Goal: Task Accomplishment & Management: Manage account settings

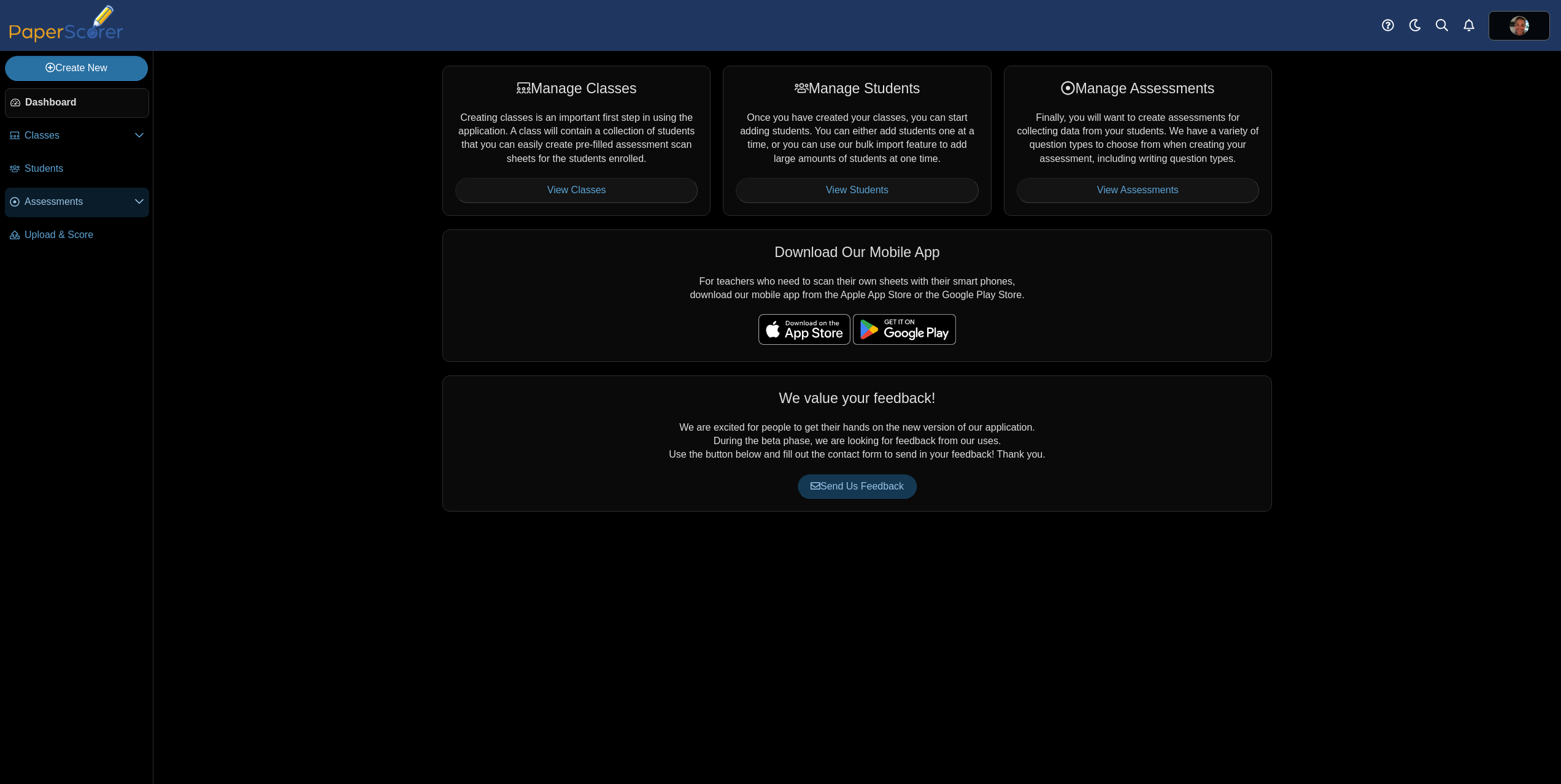
click at [136, 200] on icon at bounding box center [139, 201] width 10 height 10
click at [1501, 21] on link at bounding box center [1520, 25] width 62 height 29
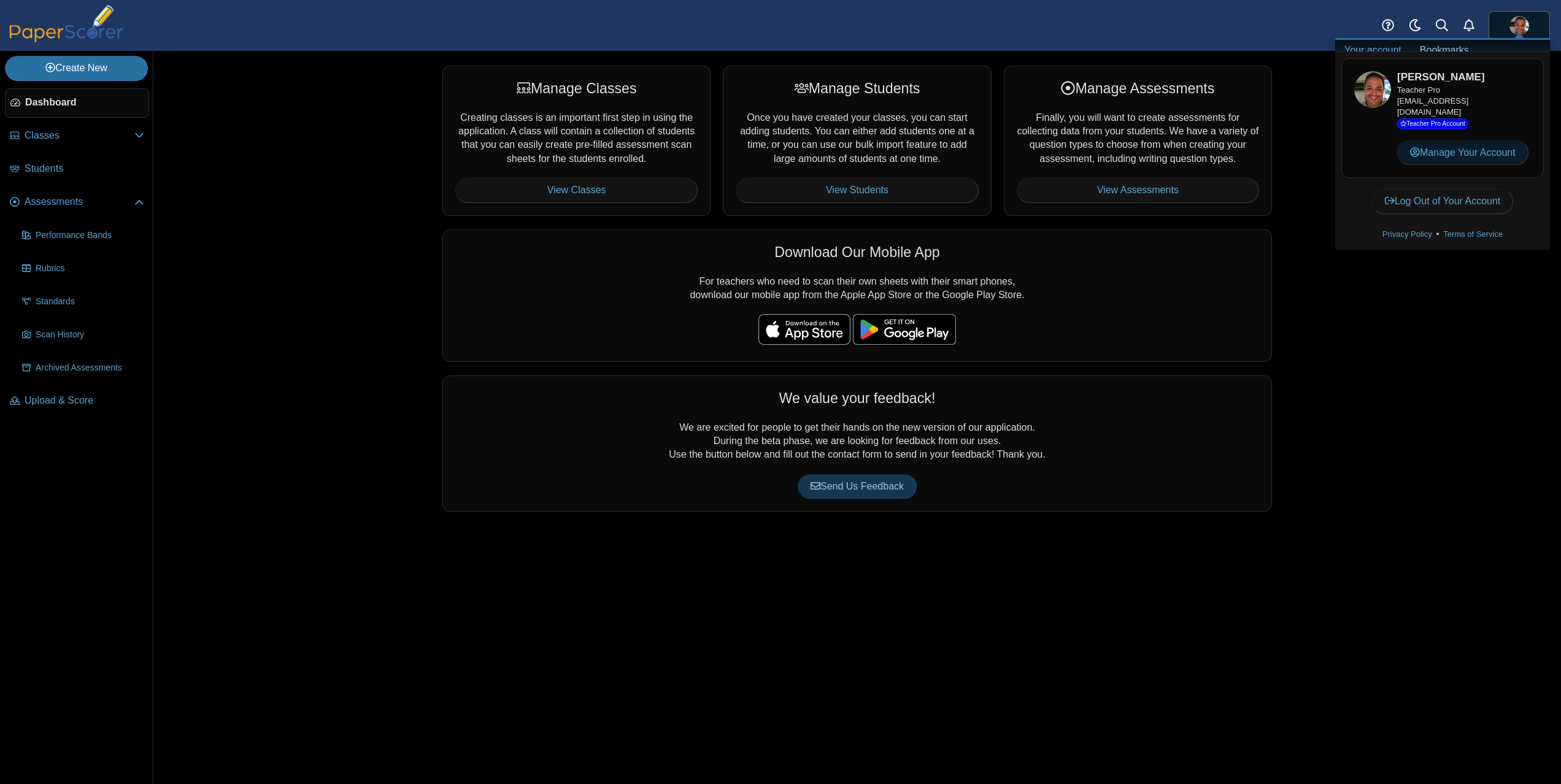
click at [1493, 148] on link "Manage Your Account" at bounding box center [1463, 153] width 132 height 25
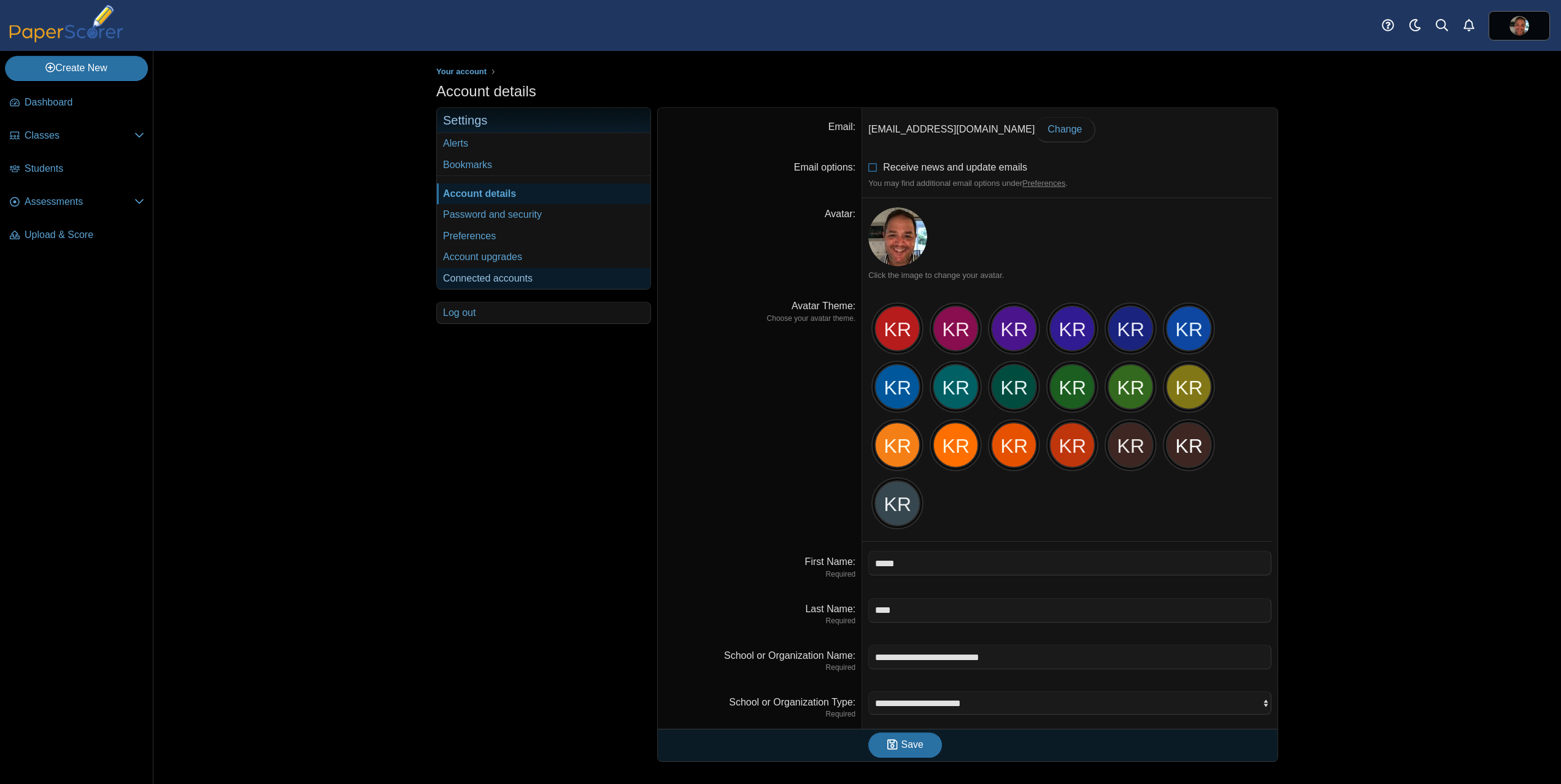
click at [528, 282] on link "Connected accounts" at bounding box center [543, 278] width 214 height 21
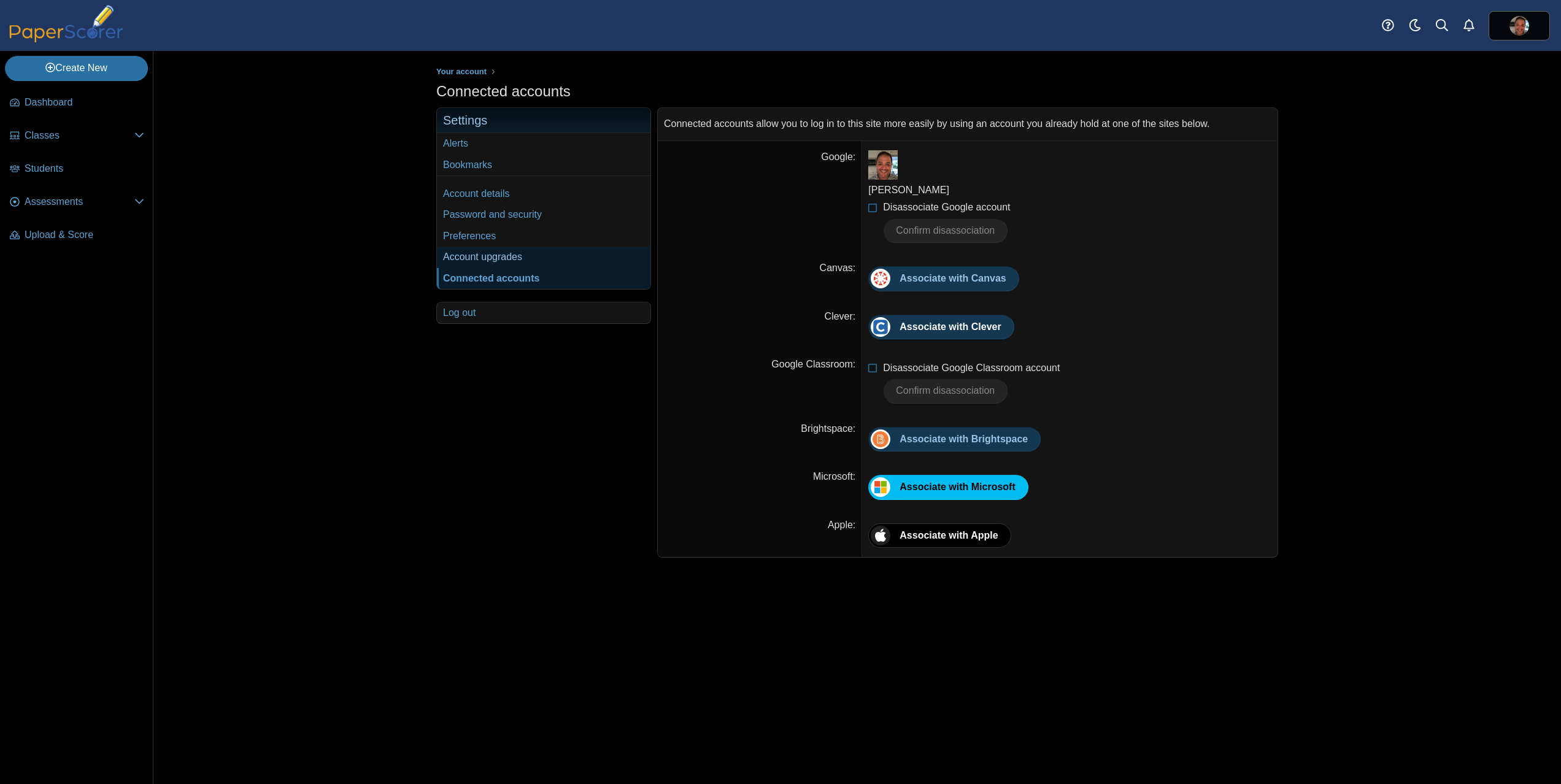
click at [510, 250] on link "Account upgrades" at bounding box center [543, 257] width 214 height 21
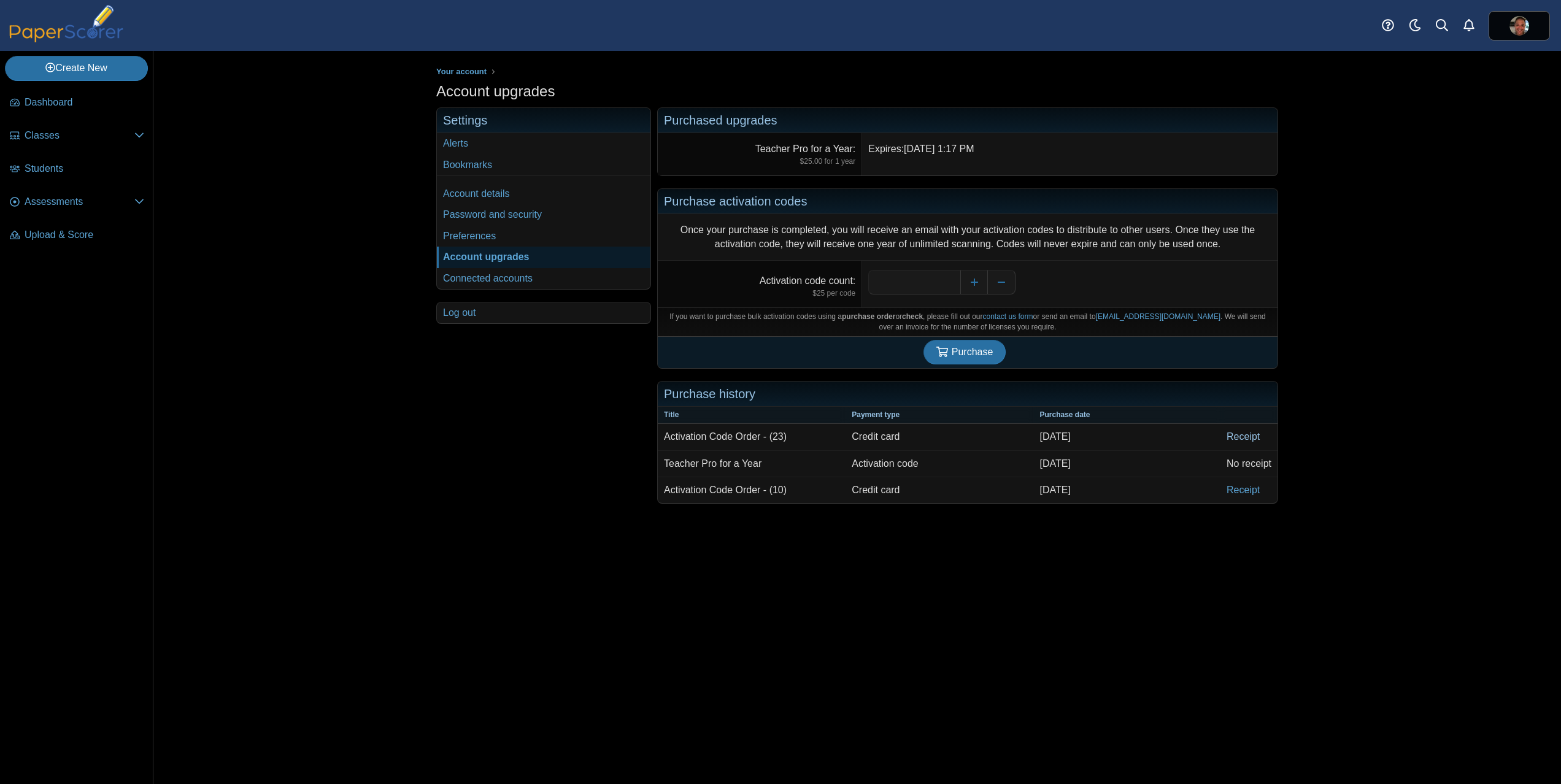
click at [1248, 440] on link "Receipt" at bounding box center [1248, 437] width 57 height 25
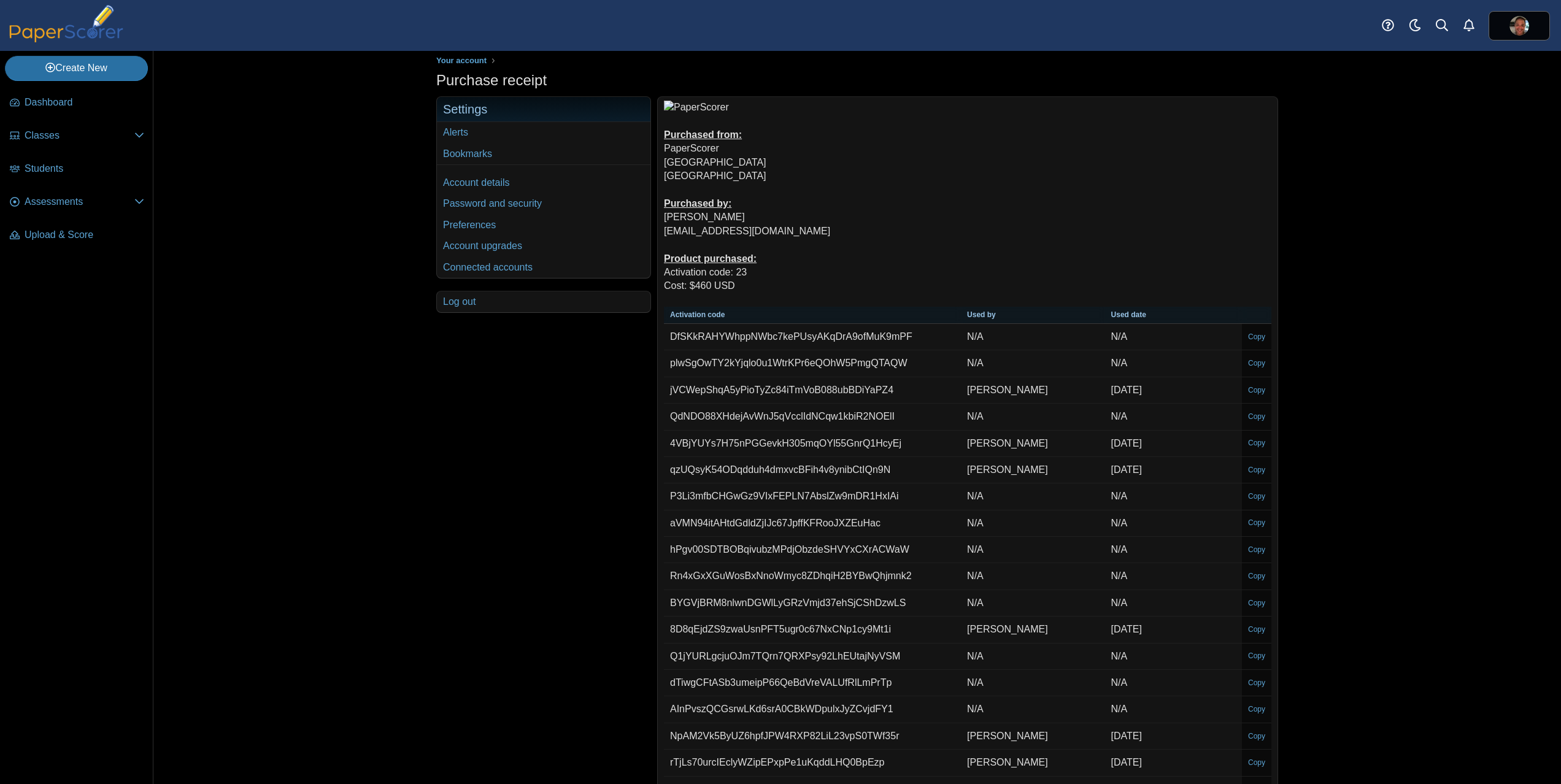
scroll to position [25, 0]
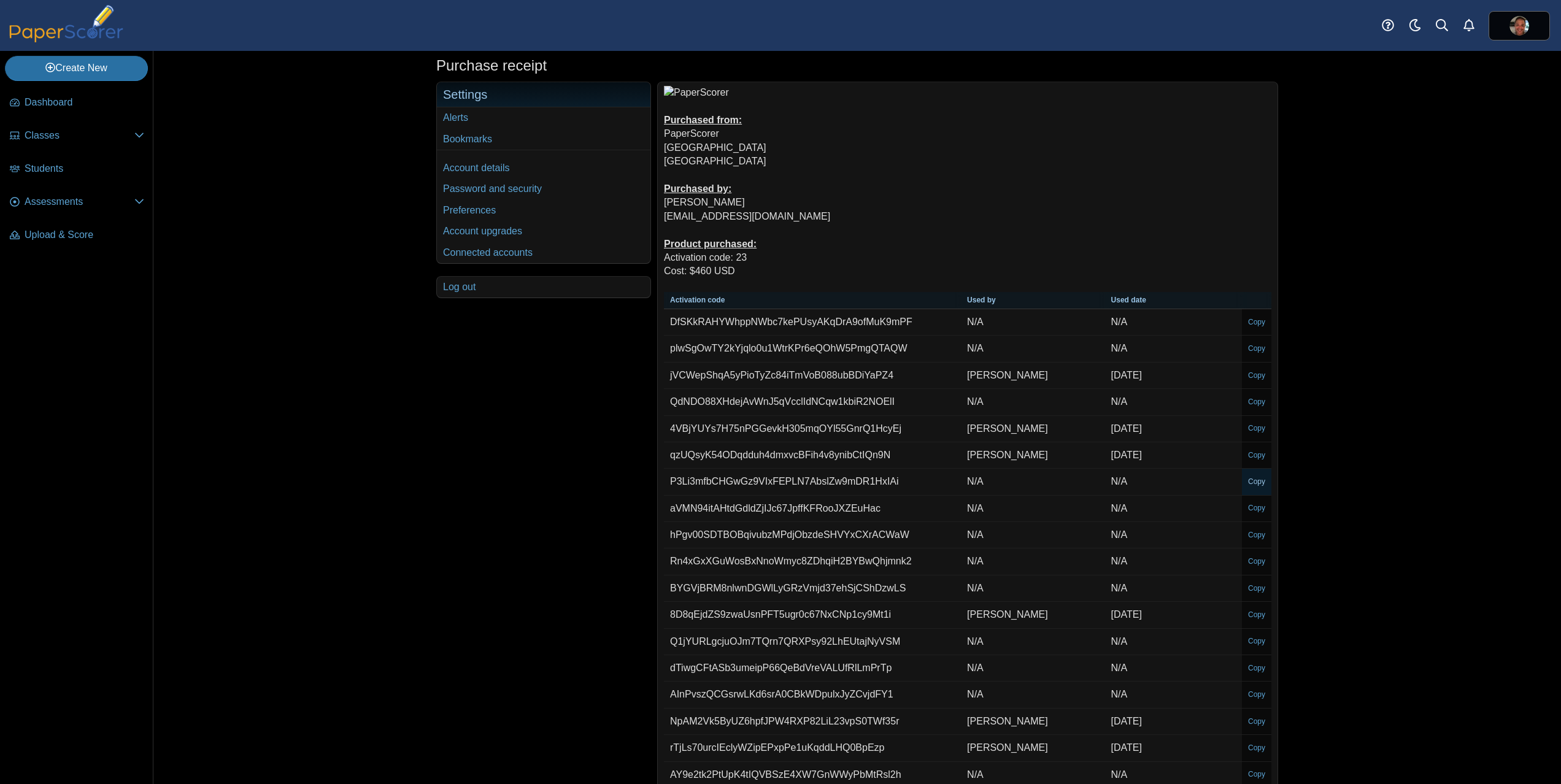
click at [1246, 479] on link "Copy" at bounding box center [1257, 481] width 29 height 23
type textarea "**********"
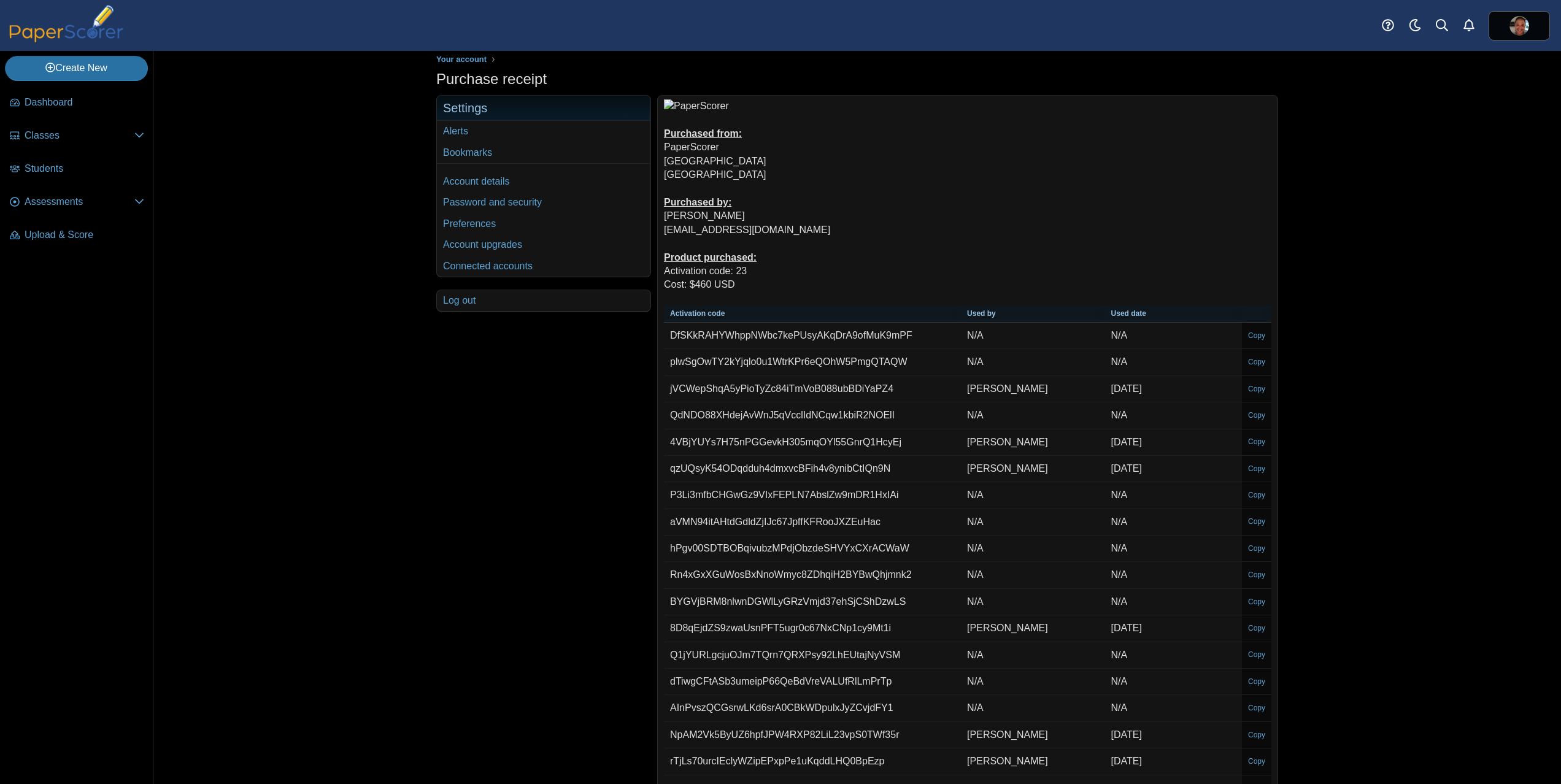
scroll to position [0, 0]
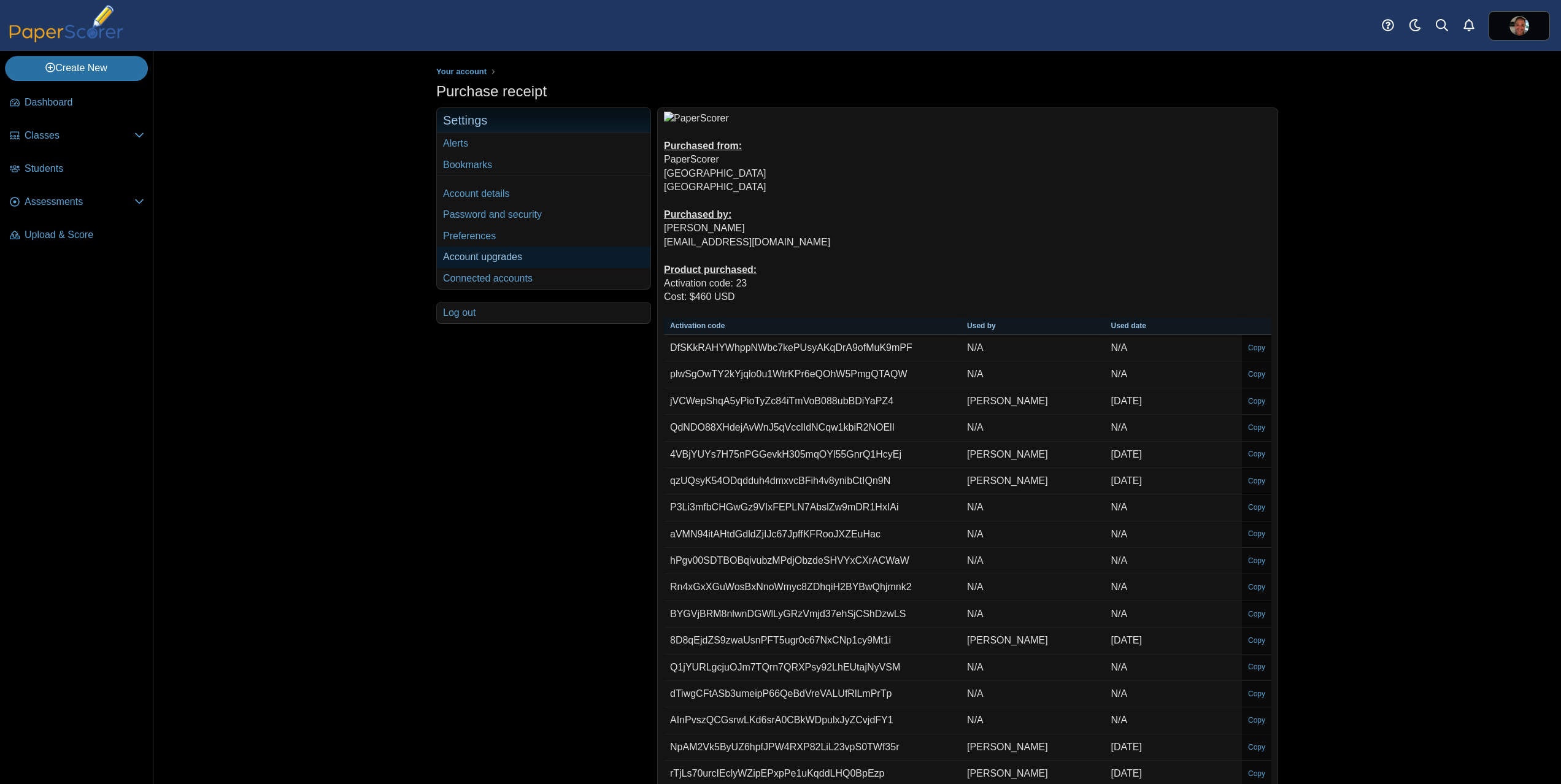
click at [487, 253] on link "Account upgrades" at bounding box center [543, 257] width 214 height 21
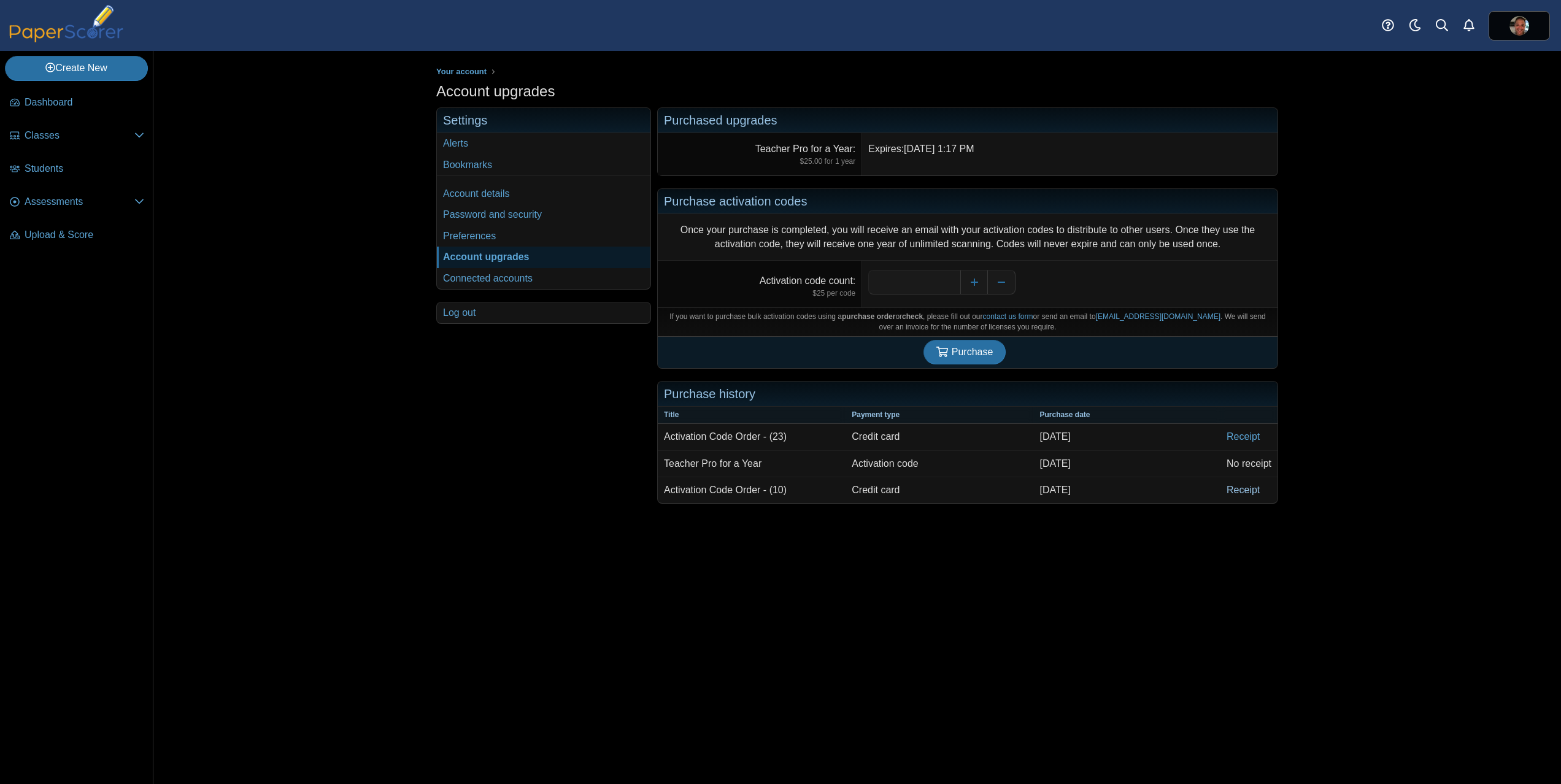
click at [1233, 496] on link "Receipt" at bounding box center [1248, 491] width 57 height 25
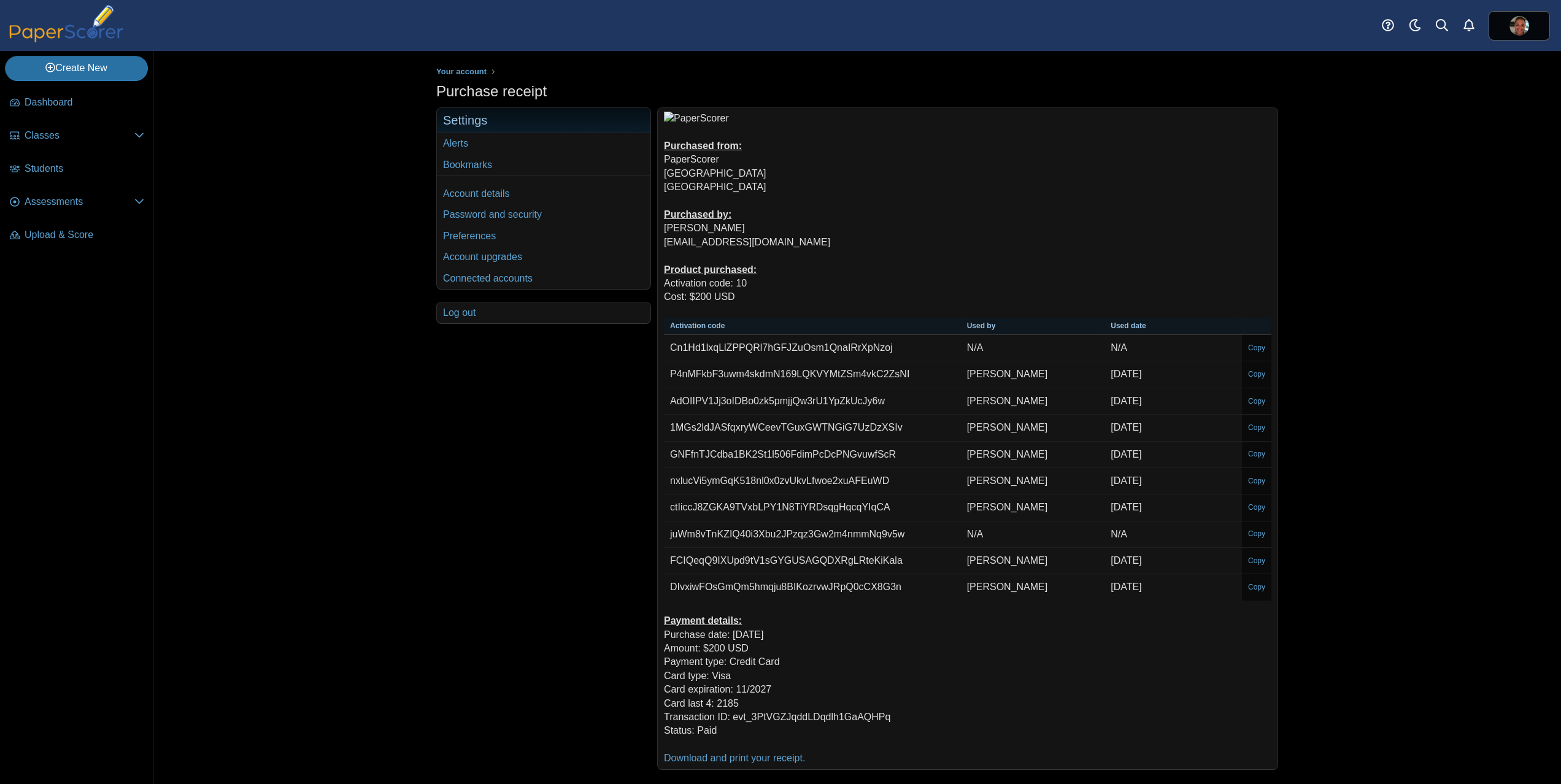
click at [385, 432] on div "Your account Purchase receipt" at bounding box center [858, 417] width 1408 height 733
click at [211, 127] on div "Your account Purchase receipt" at bounding box center [858, 417] width 1408 height 733
click at [516, 195] on link "Account details" at bounding box center [543, 194] width 214 height 21
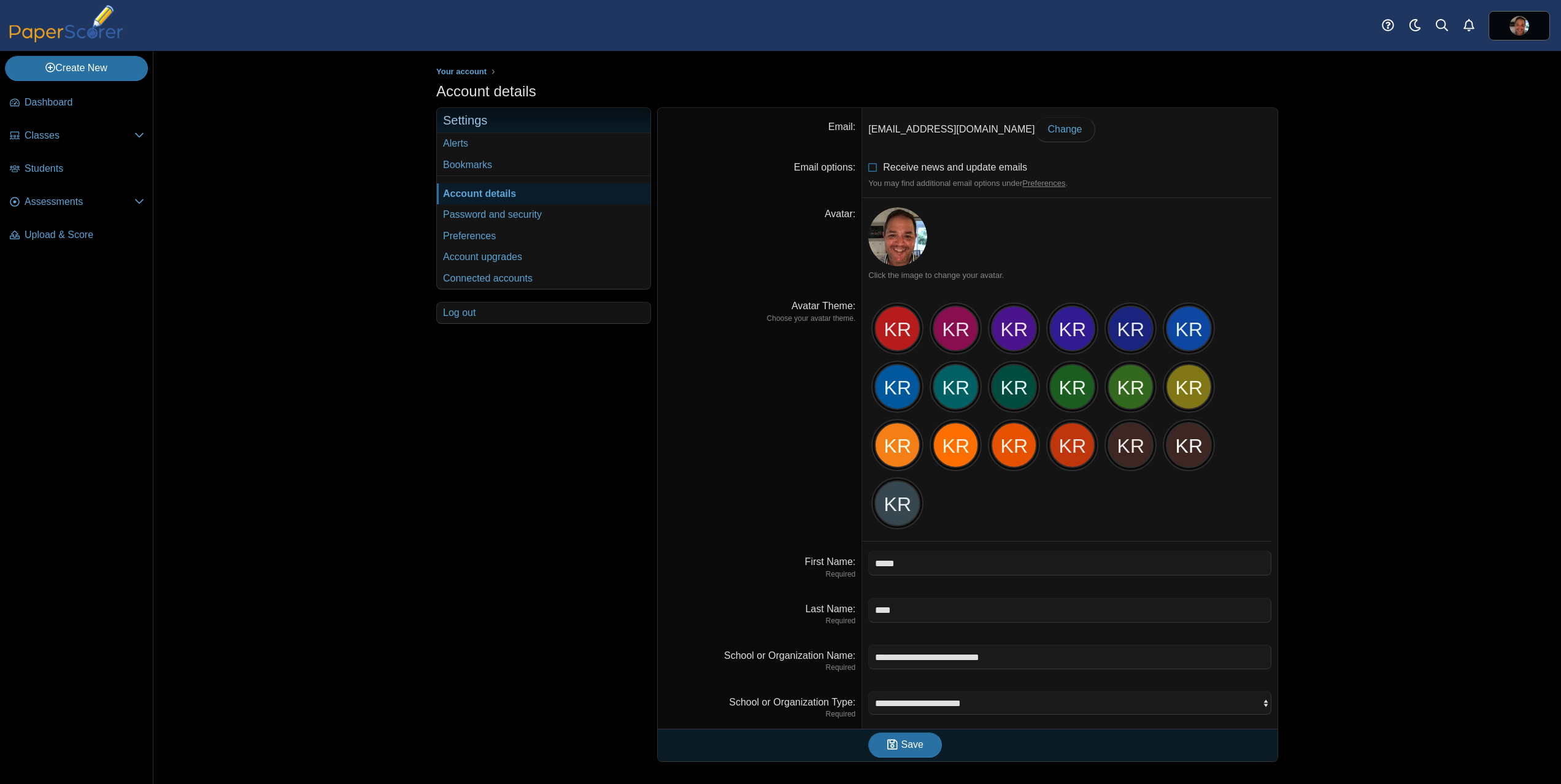
click at [483, 447] on div "Your account Settings Alerts Bookmarks Account details Password and security" at bounding box center [543, 434] width 214 height 654
click at [121, 38] on img at bounding box center [65, 23] width 123 height 37
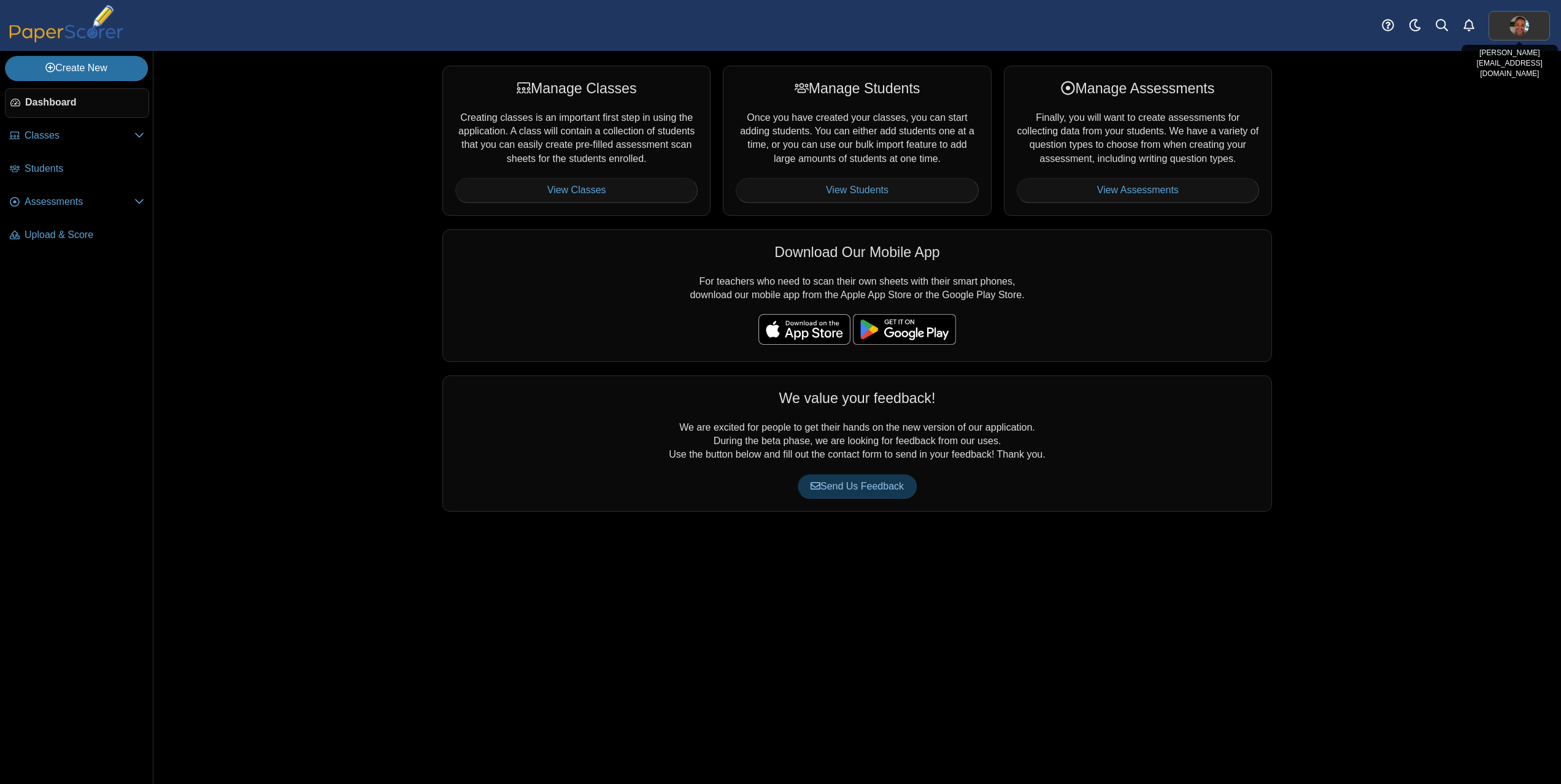
click at [1508, 32] on link at bounding box center [1520, 25] width 62 height 29
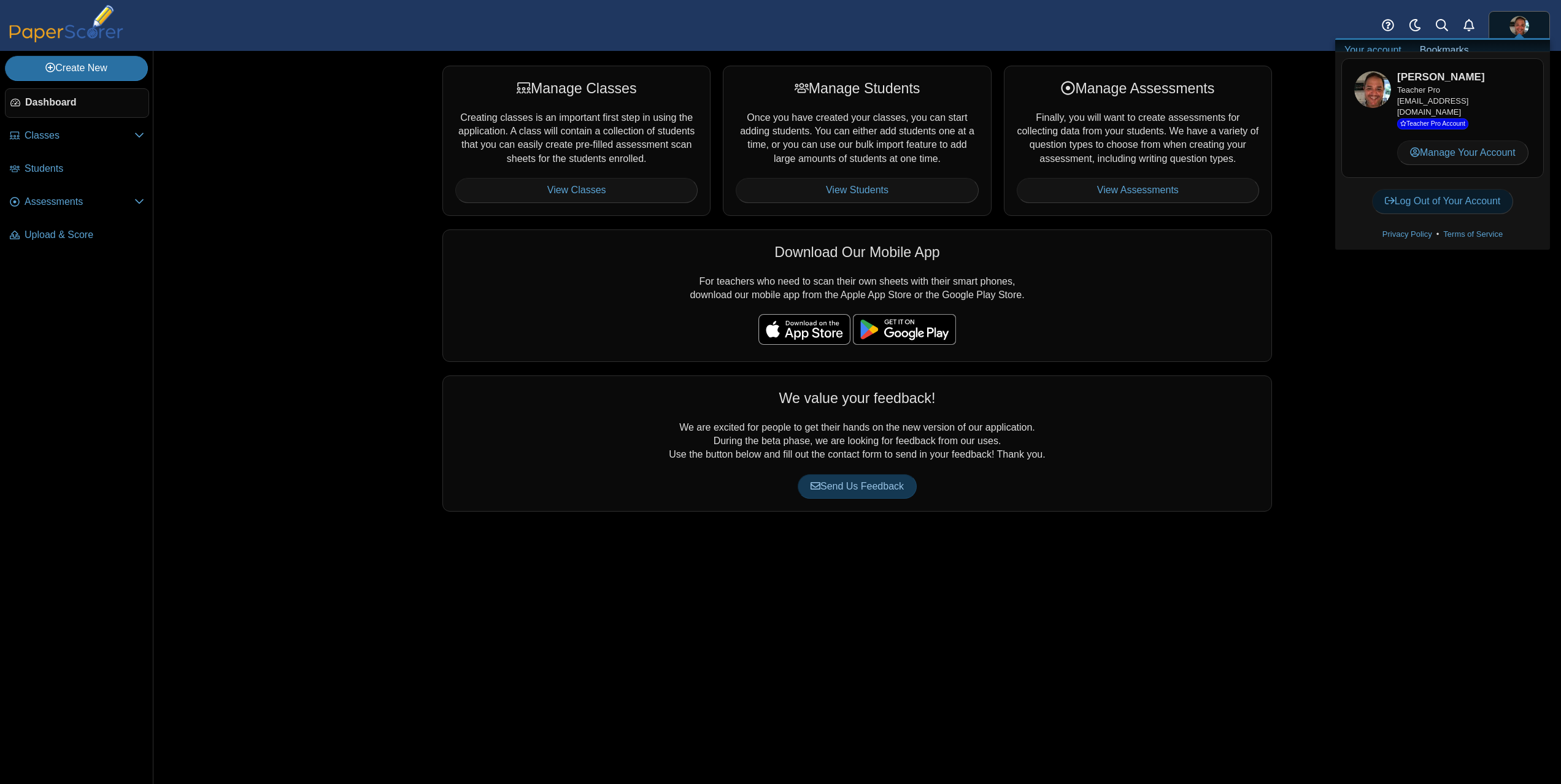
click at [1449, 195] on link "Log Out of Your Account" at bounding box center [1443, 201] width 142 height 25
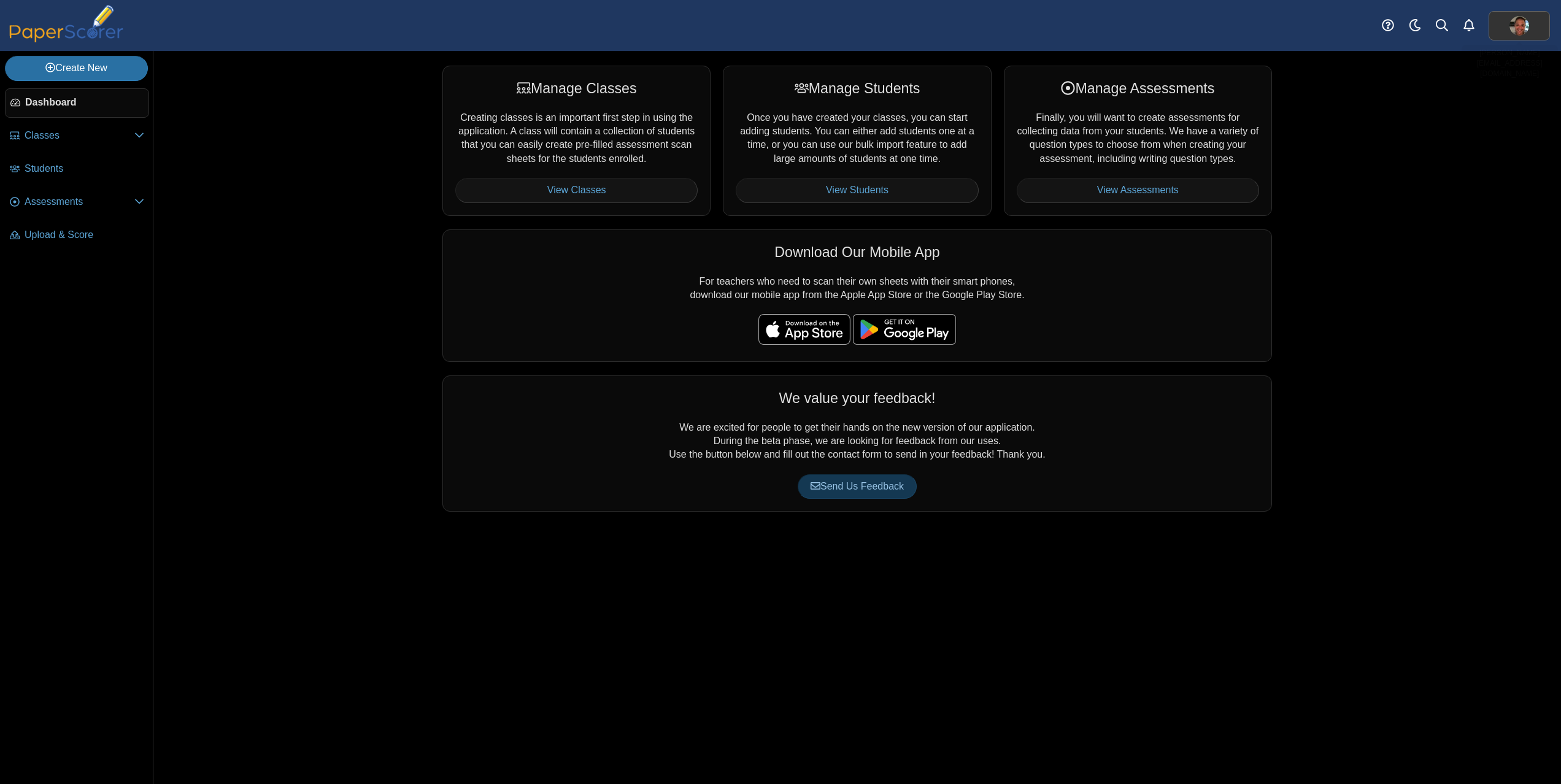
click at [1519, 27] on img at bounding box center [1520, 26] width 20 height 20
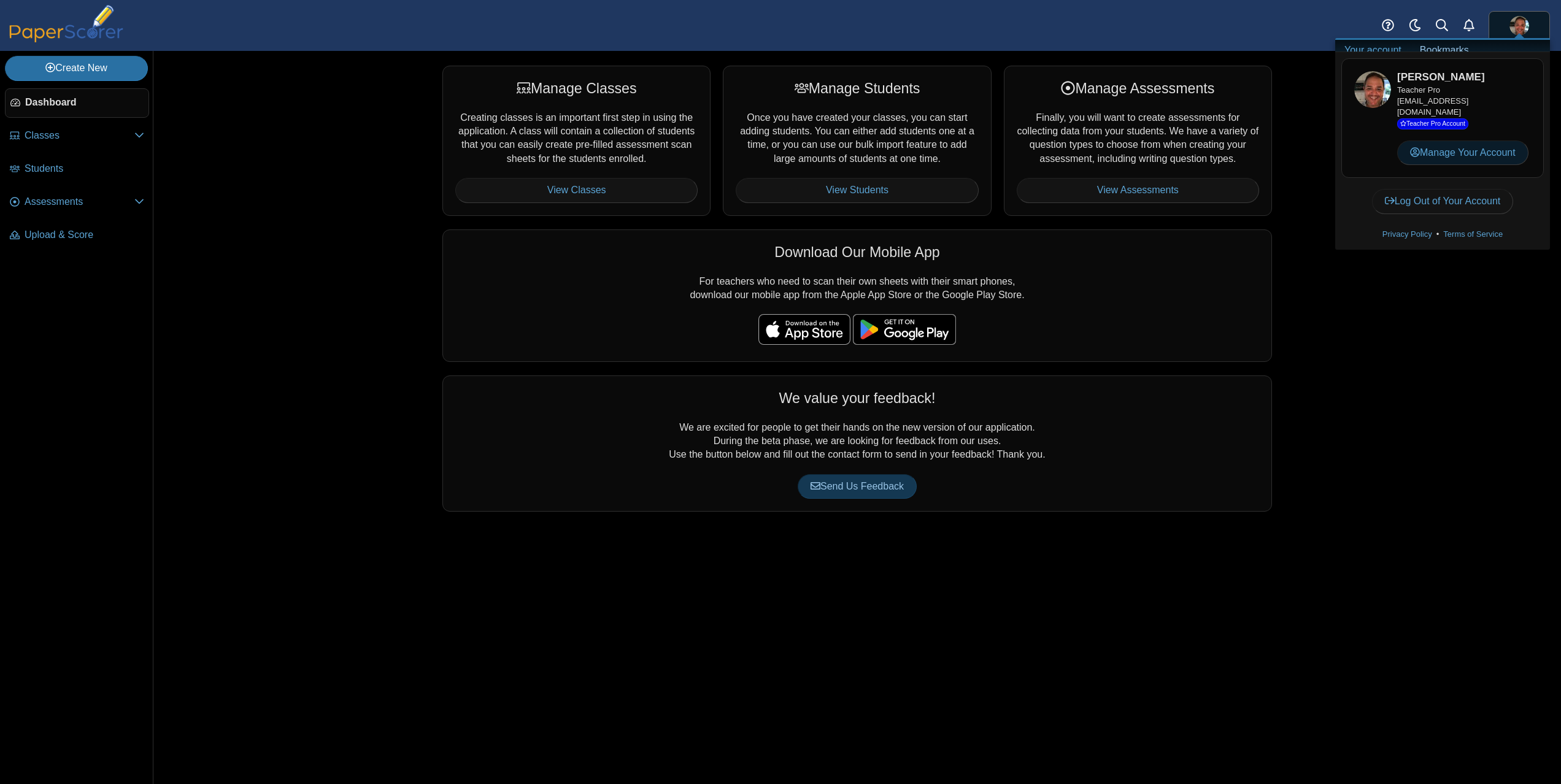
click at [1439, 154] on link "Manage Your Account" at bounding box center [1463, 153] width 132 height 25
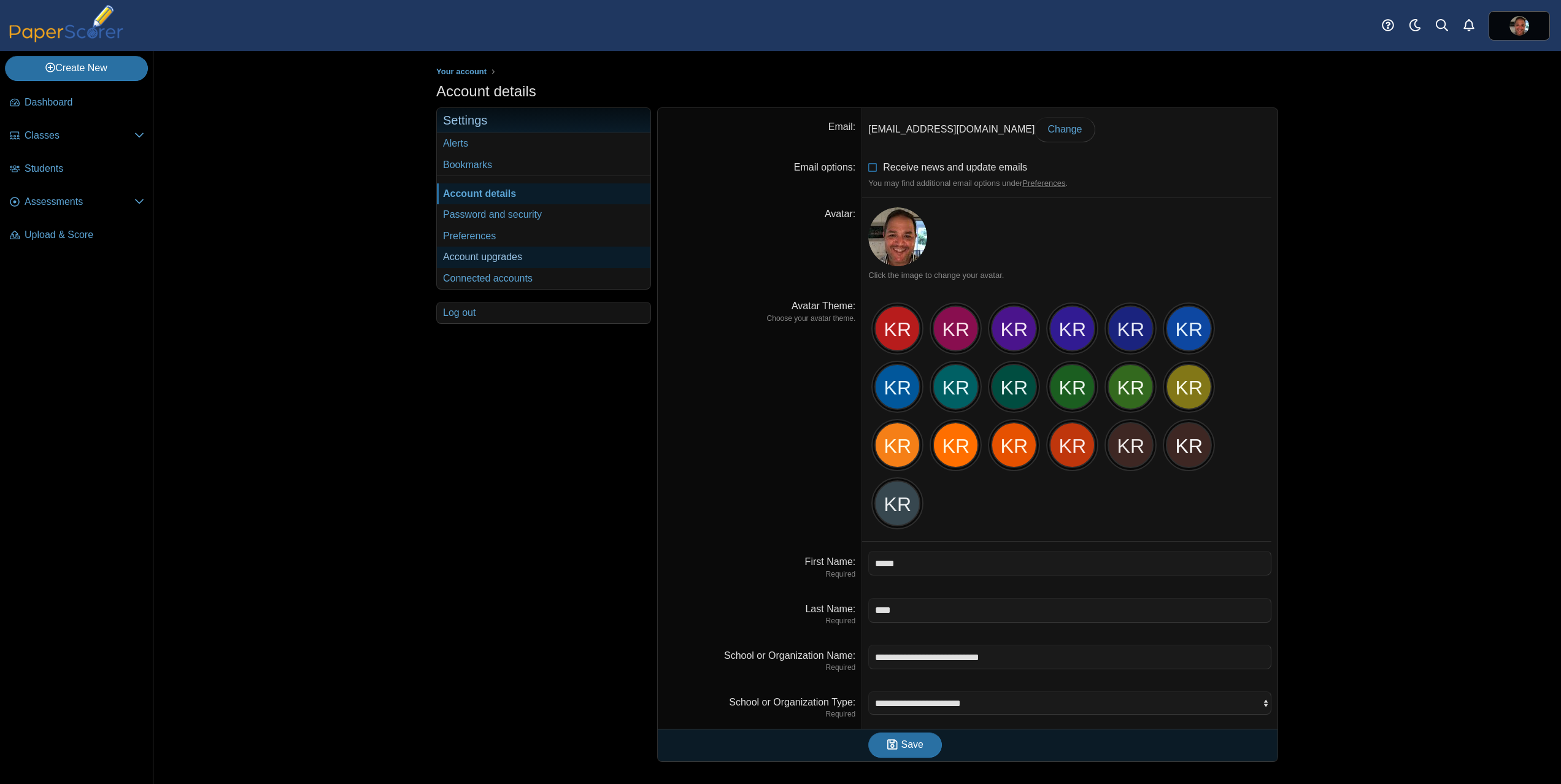
click at [494, 260] on link "Account upgrades" at bounding box center [543, 257] width 214 height 21
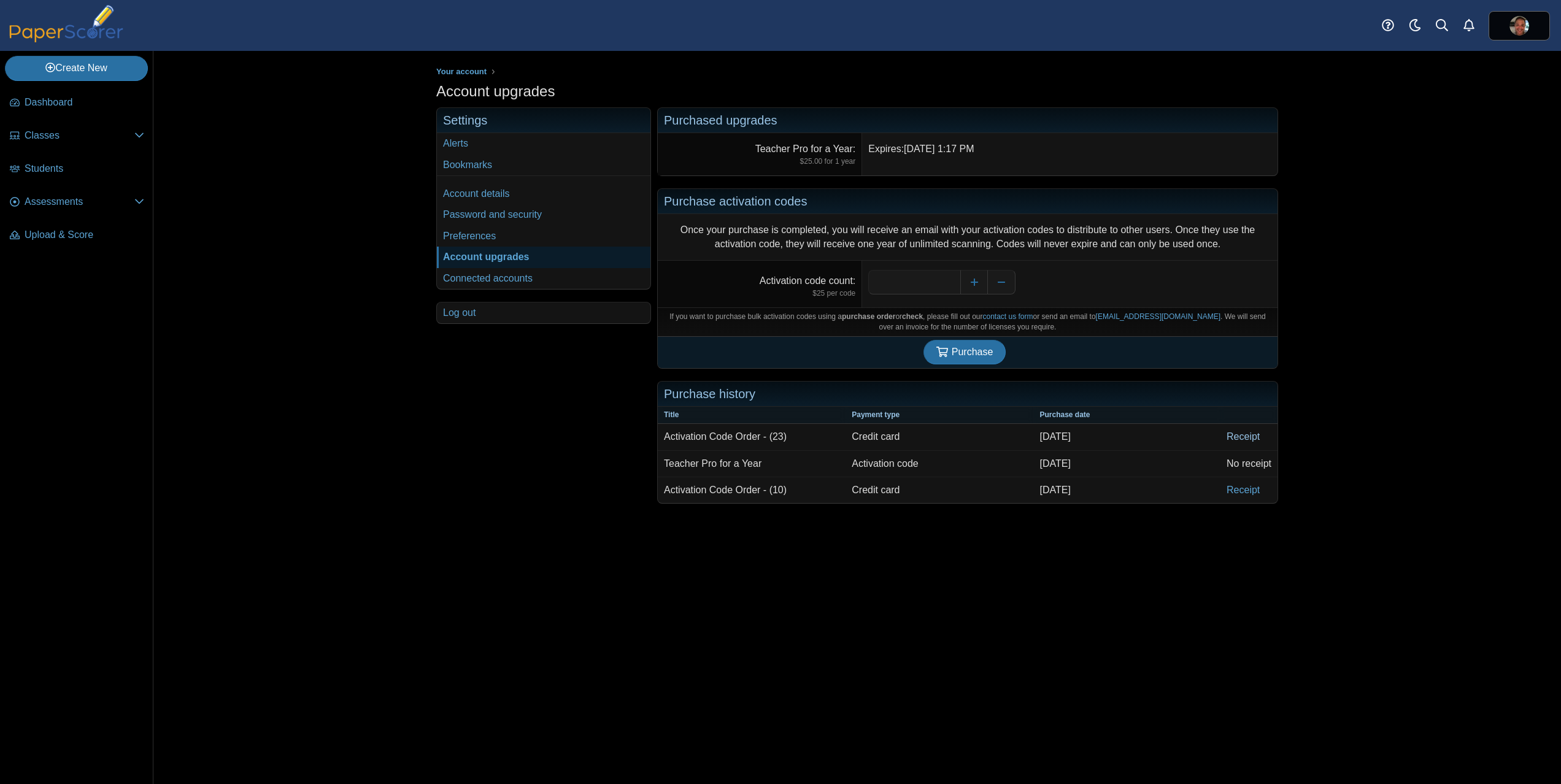
click at [1251, 436] on link "Receipt" at bounding box center [1248, 437] width 57 height 25
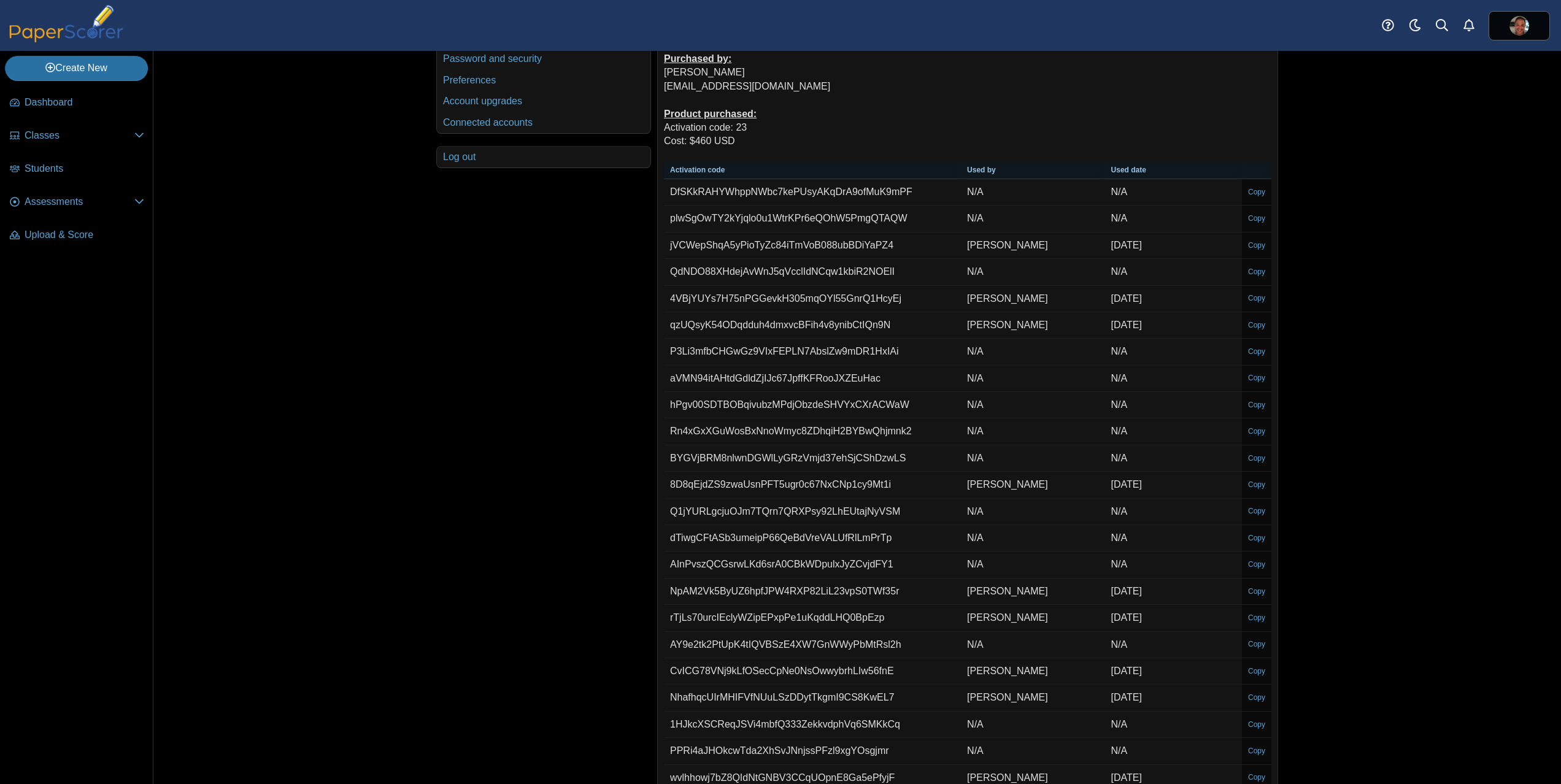
scroll to position [35, 0]
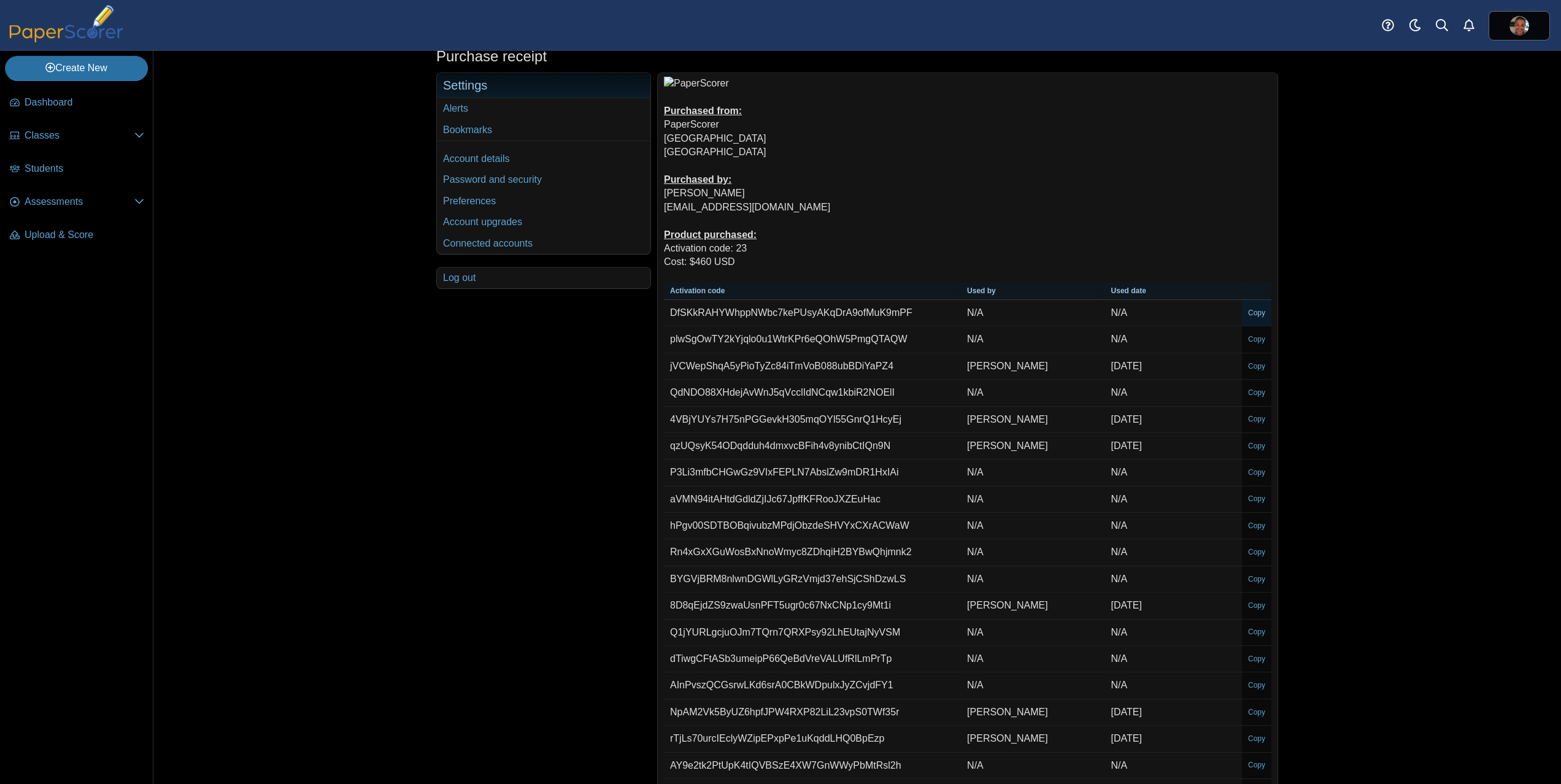
click at [1252, 315] on link "Copy" at bounding box center [1257, 313] width 29 height 23
click at [1263, 340] on link "Copy" at bounding box center [1257, 339] width 29 height 23
click at [1258, 396] on link "Copy" at bounding box center [1257, 392] width 29 height 23
click at [1252, 471] on link "Copy" at bounding box center [1257, 472] width 29 height 23
click at [1255, 502] on link "Copy" at bounding box center [1257, 499] width 29 height 23
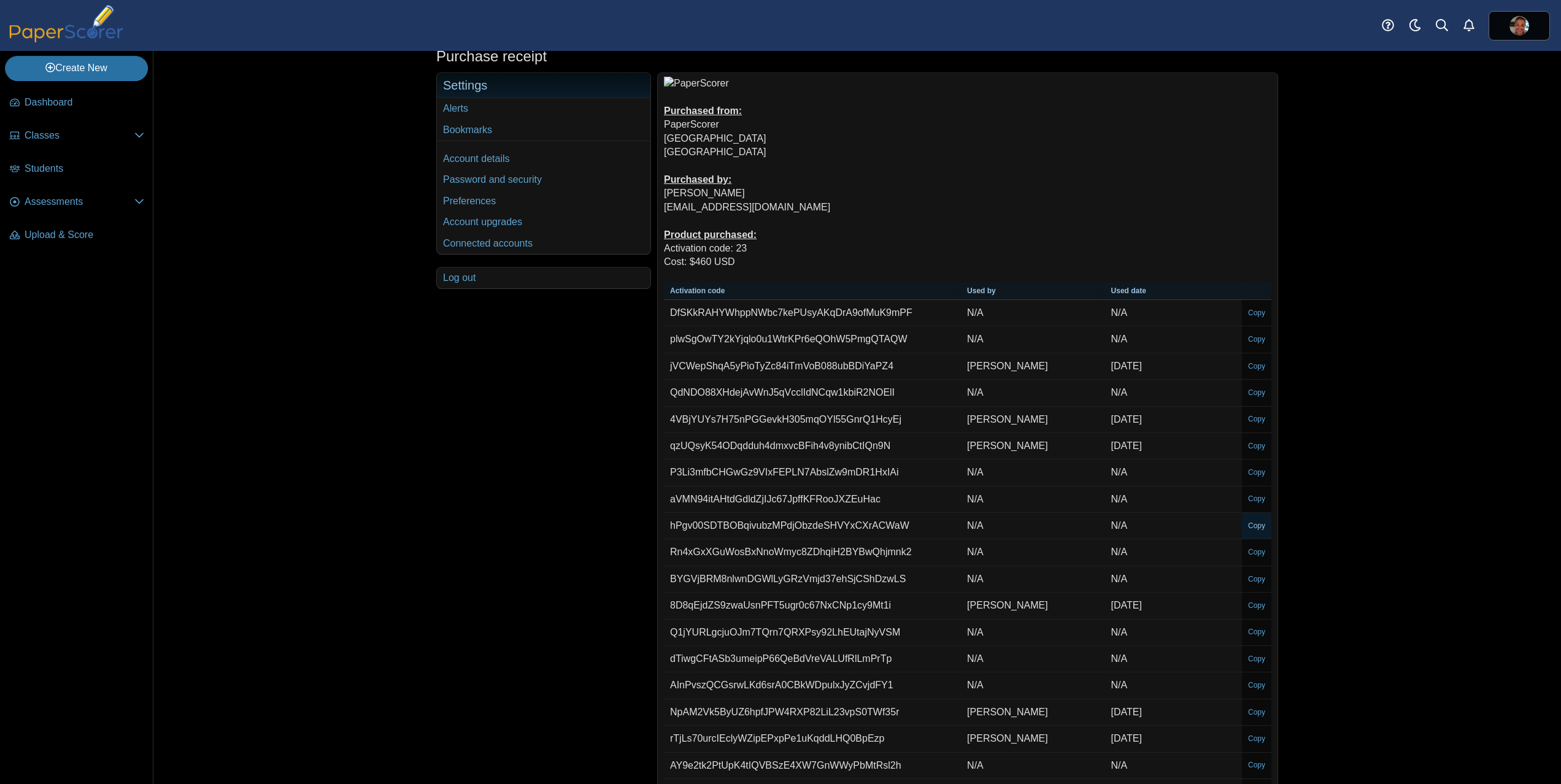
click at [1249, 525] on link "Copy" at bounding box center [1257, 526] width 29 height 23
click at [1250, 550] on link "Copy" at bounding box center [1257, 552] width 29 height 23
type textarea "**********"
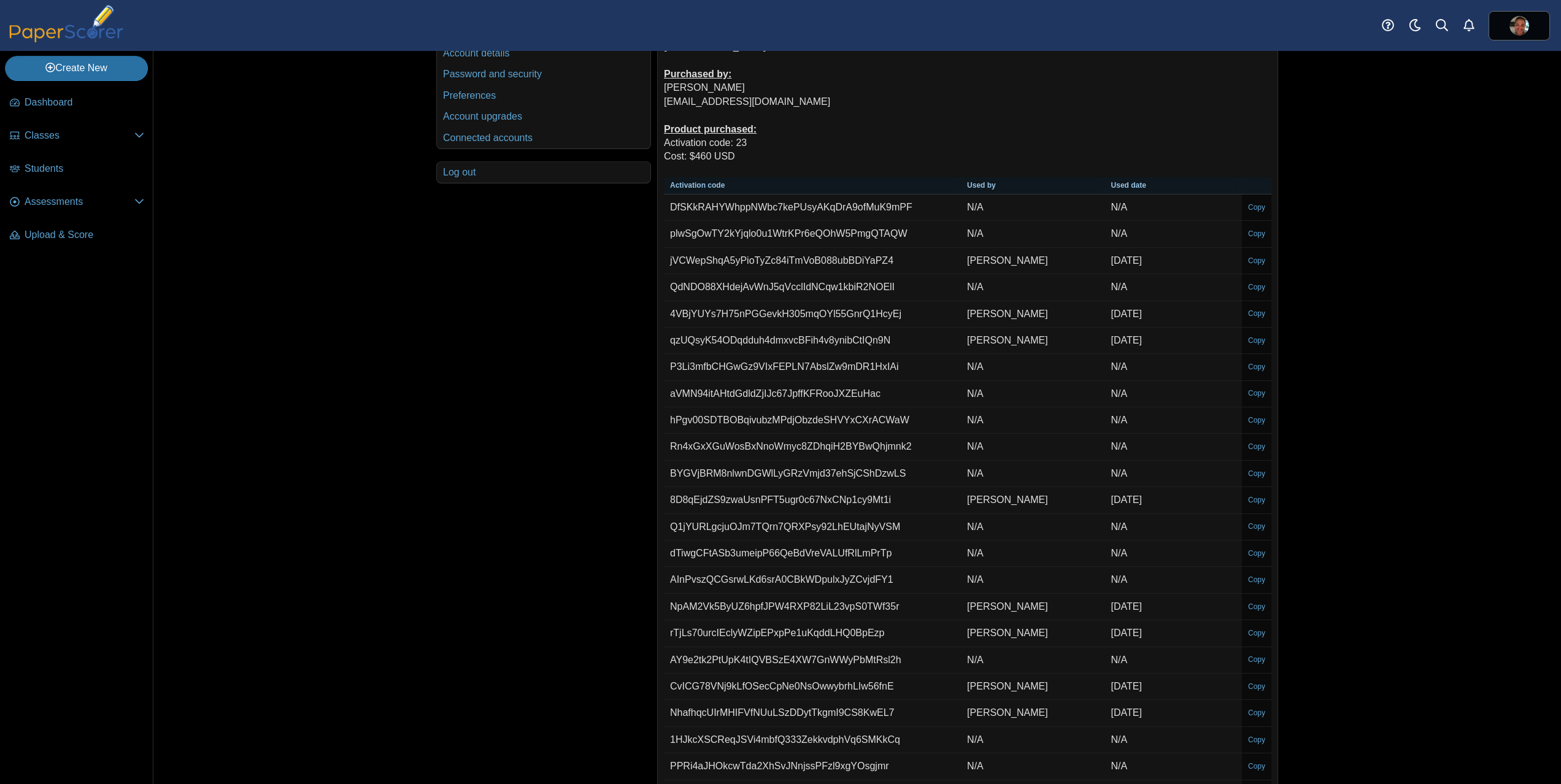
scroll to position [59, 0]
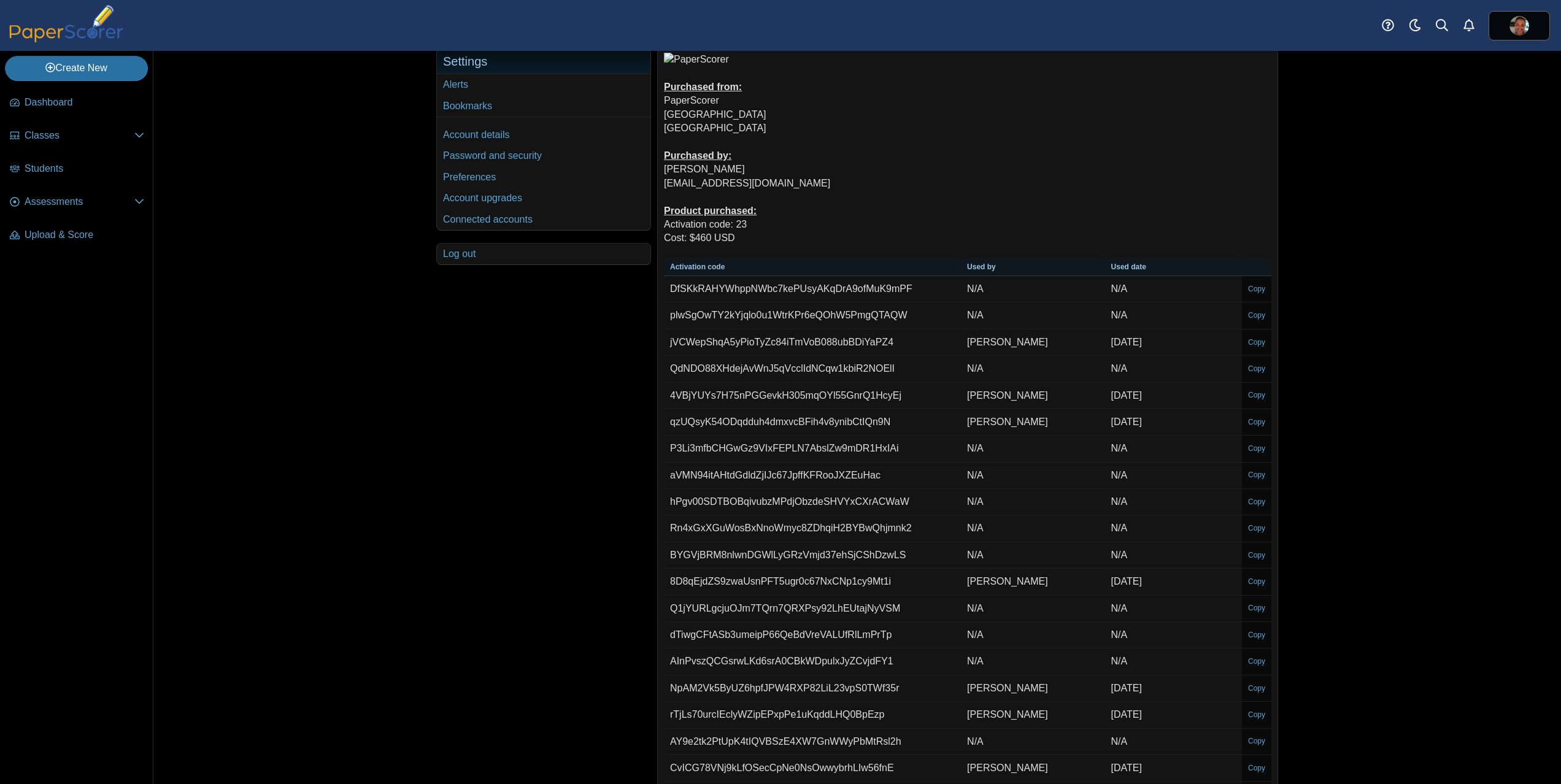
click at [979, 264] on th "Used by" at bounding box center [1033, 267] width 144 height 17
click at [1110, 265] on th "Used date" at bounding box center [1174, 267] width 137 height 17
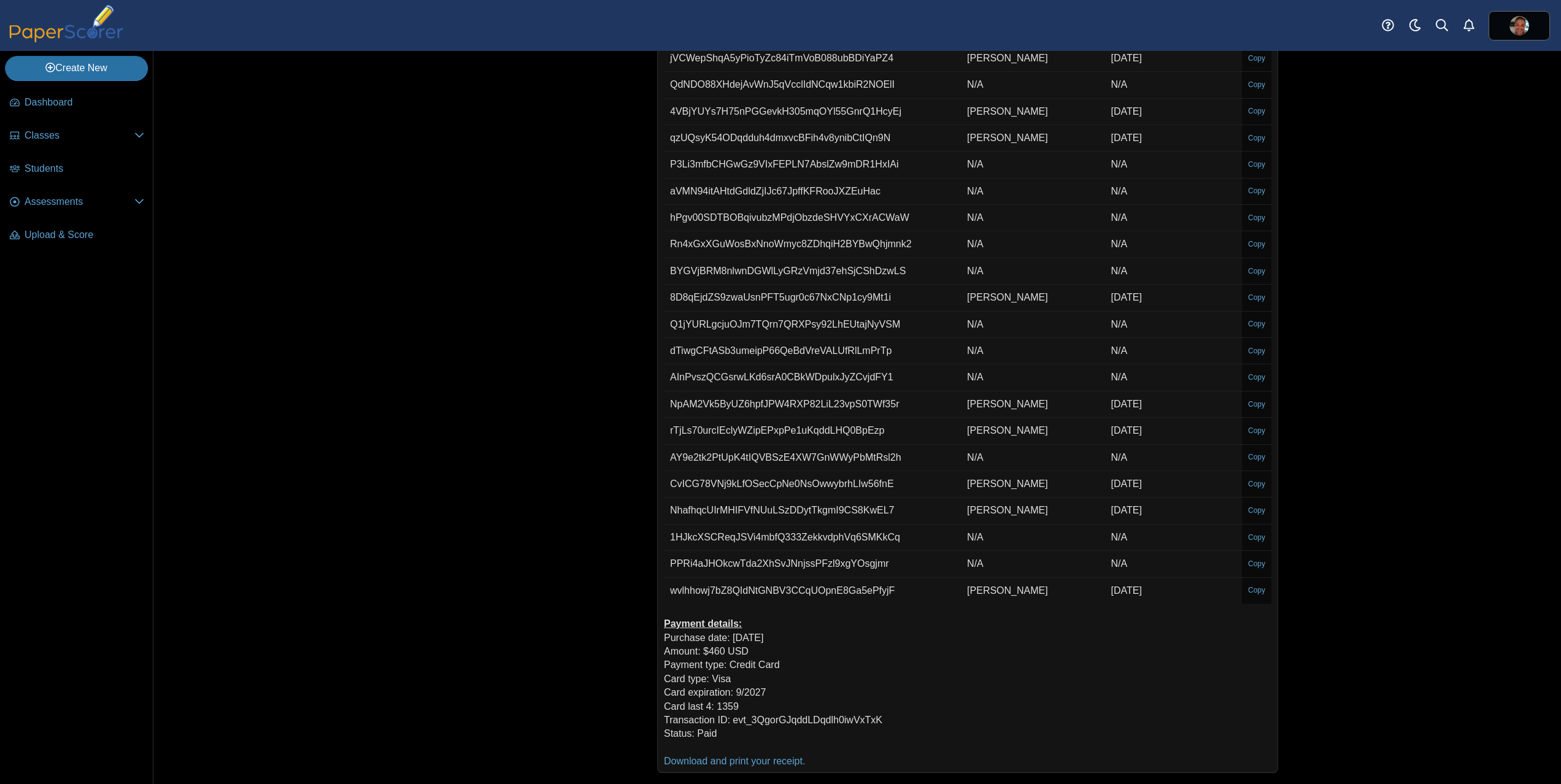
scroll to position [0, 0]
